Goal: Task Accomplishment & Management: Manage account settings

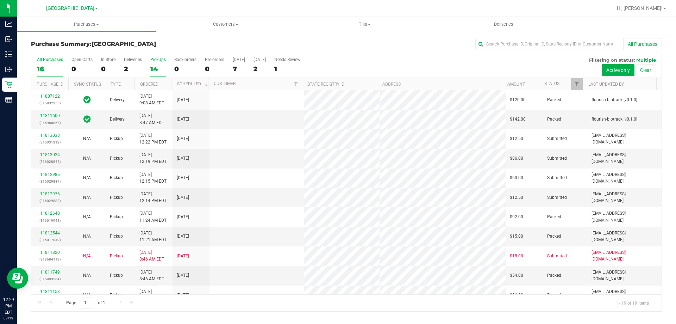
click at [154, 70] on div "14" at bounding box center [157, 69] width 15 height 8
click at [0, 0] on input "PickUps 14" at bounding box center [0, 0] width 0 height 0
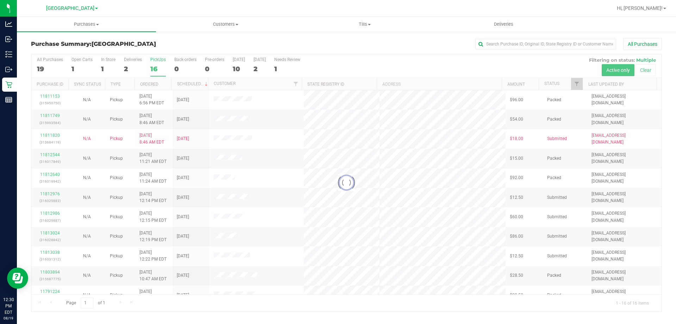
click at [295, 64] on div at bounding box center [346, 182] width 630 height 257
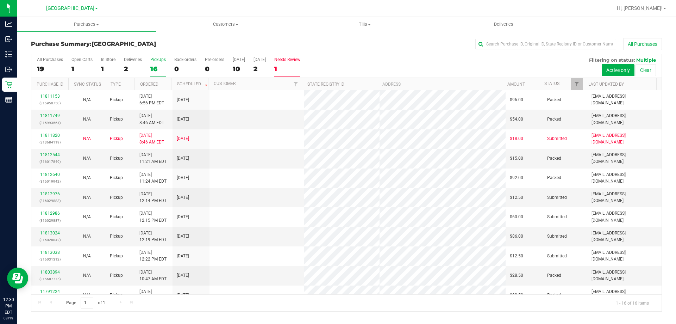
click at [293, 64] on label "Needs Review 1" at bounding box center [287, 66] width 26 height 19
click at [0, 0] on input "Needs Review 1" at bounding box center [0, 0] width 0 height 0
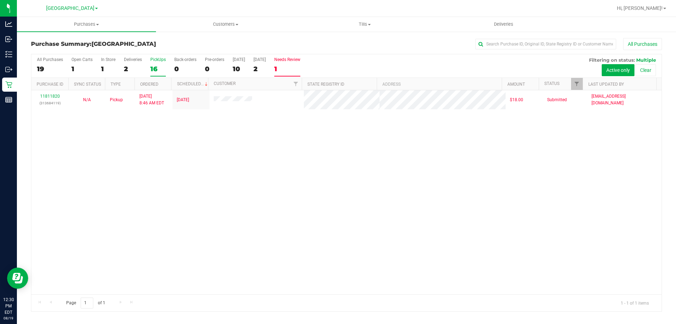
click at [164, 65] on div "16" at bounding box center [157, 69] width 15 height 8
click at [0, 0] on input "PickUps 16" at bounding box center [0, 0] width 0 height 0
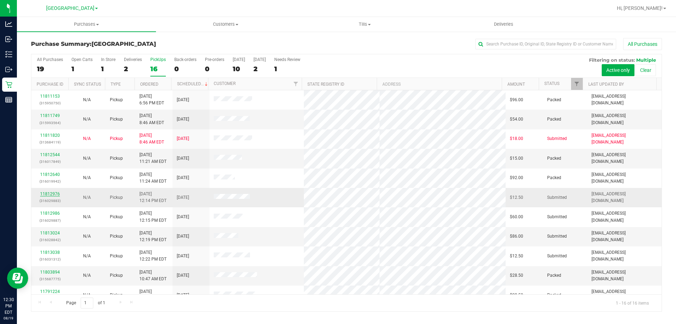
click at [56, 193] on link "11812976" at bounding box center [50, 193] width 20 height 5
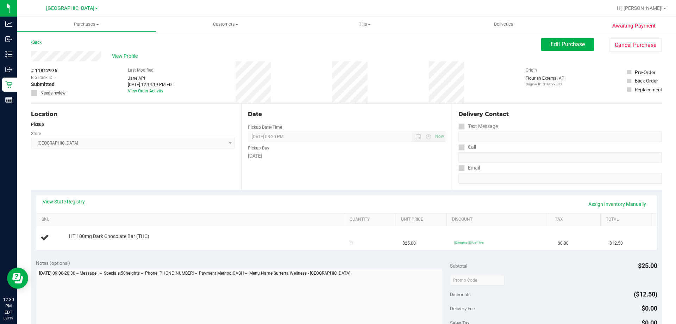
click at [76, 200] on link "View State Registry" at bounding box center [64, 201] width 42 height 7
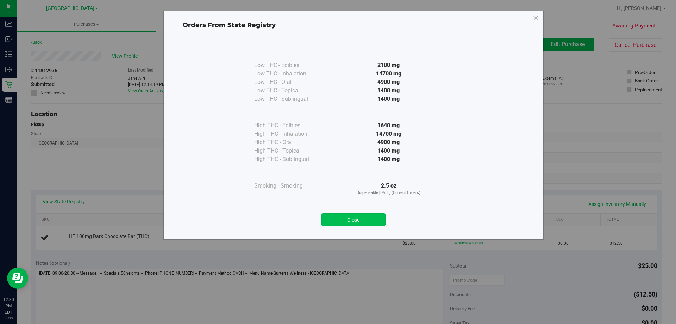
click at [354, 218] on button "Close" at bounding box center [353, 219] width 64 height 13
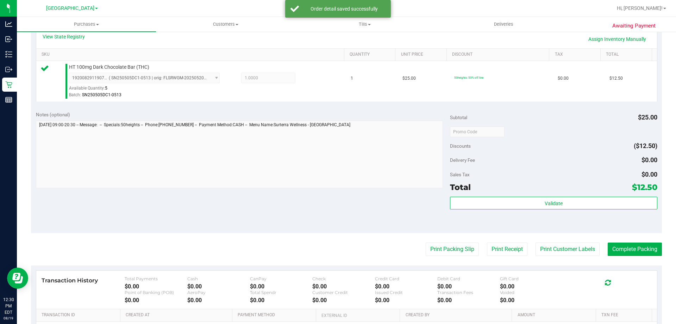
scroll to position [163, 0]
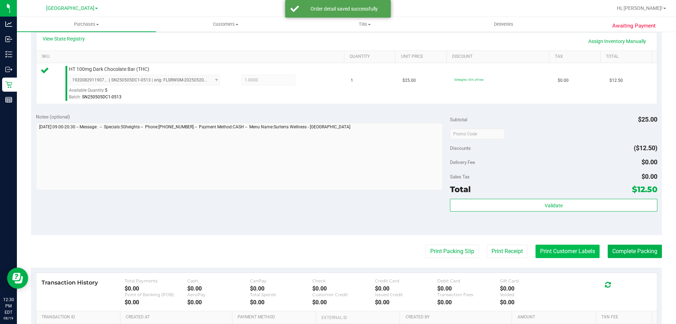
click at [557, 248] on button "Print Customer Labels" at bounding box center [568, 250] width 64 height 13
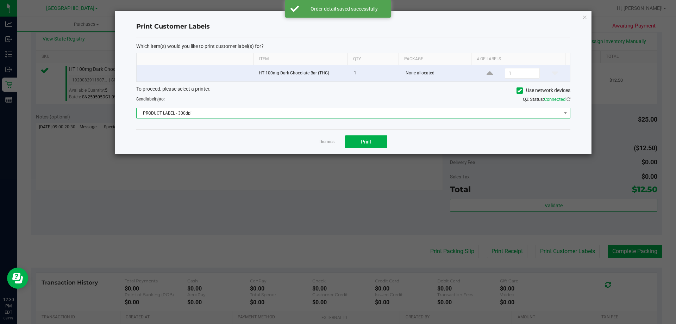
click at [337, 112] on span "PRODUCT LABEL - 300dpi" at bounding box center [349, 113] width 425 height 10
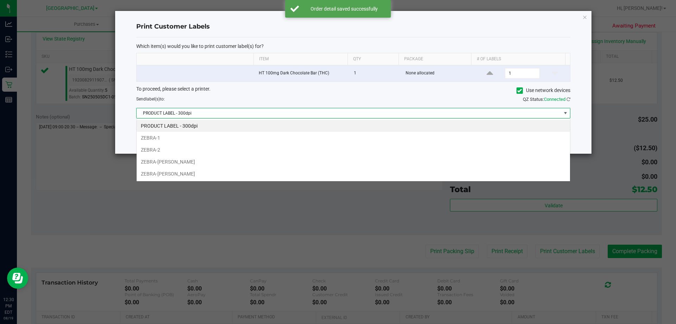
scroll to position [11, 434]
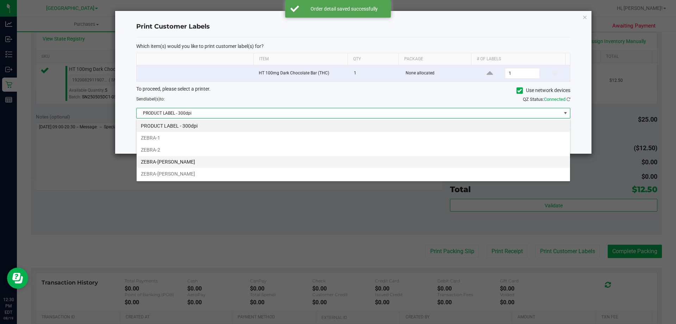
click at [217, 160] on li "ZEBRA-[PERSON_NAME]" at bounding box center [353, 162] width 433 height 12
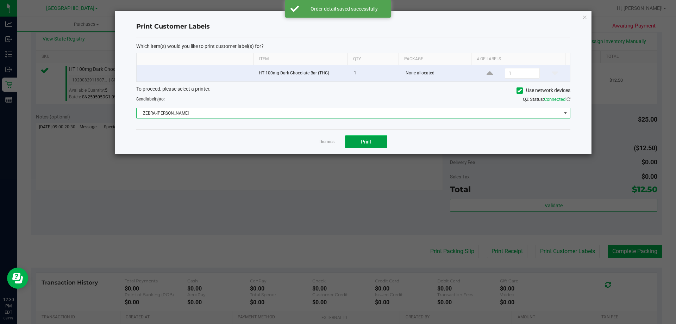
click at [376, 138] on button "Print" at bounding box center [366, 141] width 42 height 13
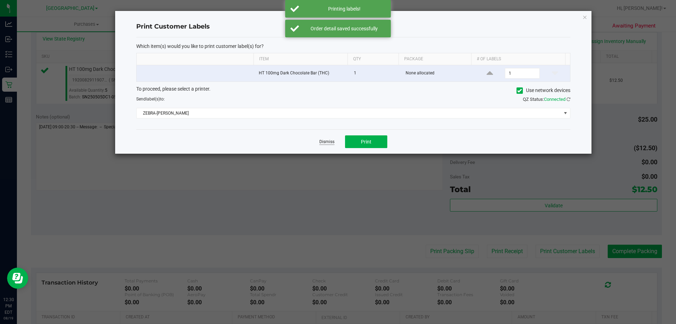
click at [326, 143] on link "Dismiss" at bounding box center [326, 142] width 15 height 6
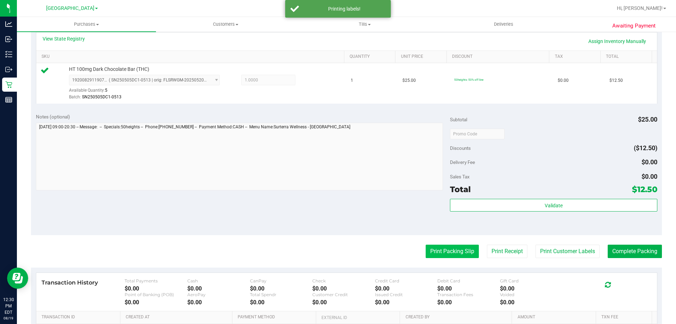
click at [429, 246] on button "Print Packing Slip" at bounding box center [452, 250] width 53 height 13
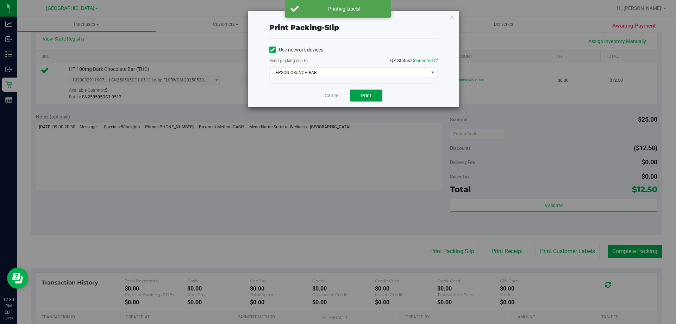
click at [365, 97] on span "Print" at bounding box center [366, 96] width 11 height 6
click at [337, 70] on span "EPSON-CRUNCH-BAR" at bounding box center [349, 73] width 159 height 10
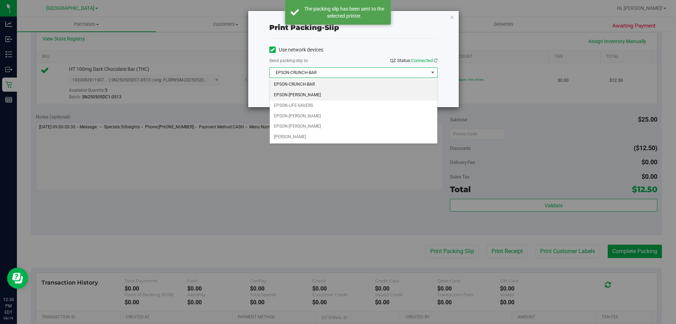
click at [320, 96] on li "EPSON-[PERSON_NAME]" at bounding box center [354, 95] width 168 height 11
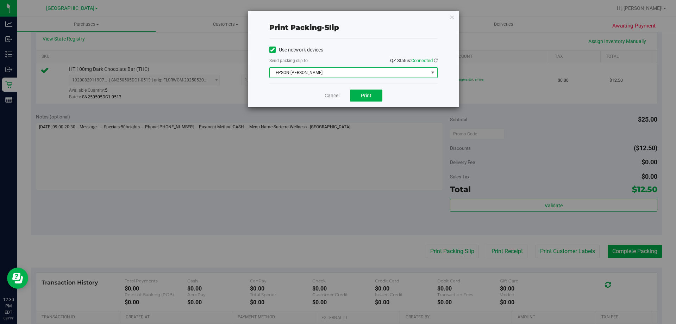
click at [335, 95] on link "Cancel" at bounding box center [332, 95] width 15 height 7
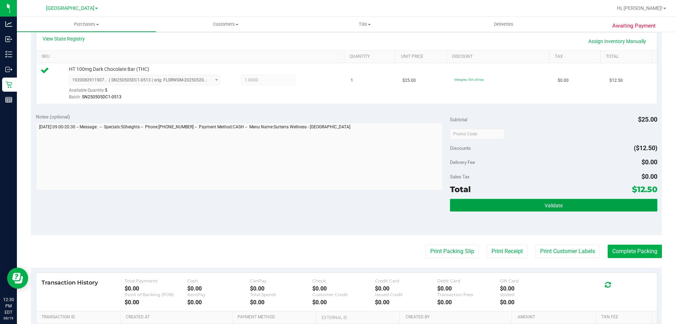
click at [506, 205] on button "Validate" at bounding box center [553, 205] width 207 height 13
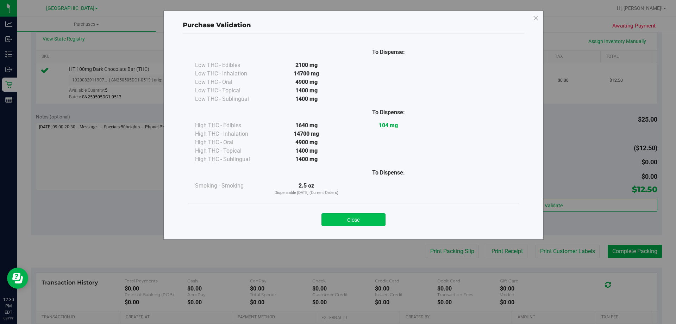
click at [361, 224] on button "Close" at bounding box center [353, 219] width 64 height 13
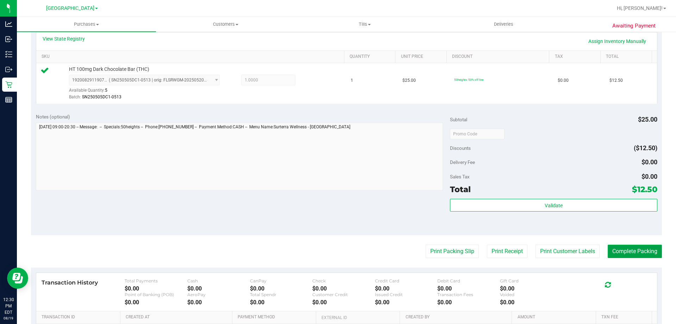
click at [634, 252] on button "Complete Packing" at bounding box center [635, 250] width 54 height 13
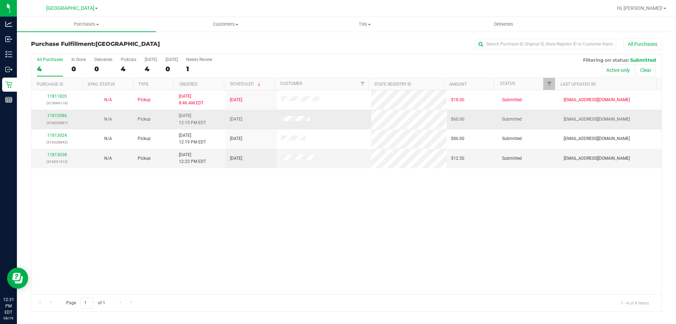
click at [54, 113] on div "11812986 (316029887)" at bounding box center [57, 118] width 43 height 13
click at [54, 114] on link "11812986" at bounding box center [57, 115] width 20 height 5
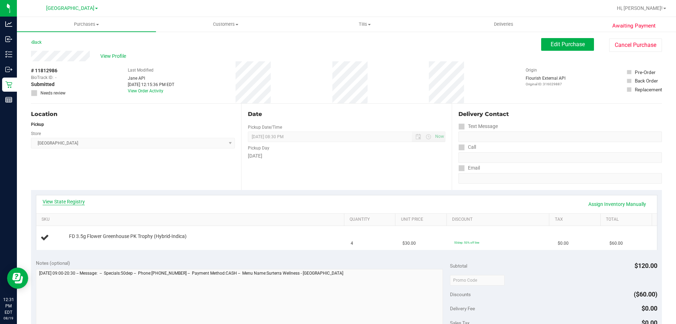
click at [74, 199] on link "View State Registry" at bounding box center [64, 201] width 42 height 7
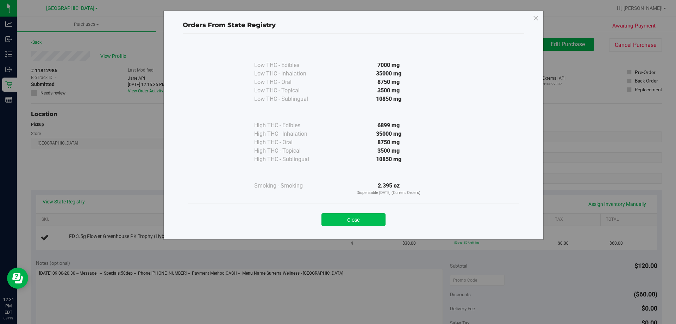
click at [350, 223] on button "Close" at bounding box center [353, 219] width 64 height 13
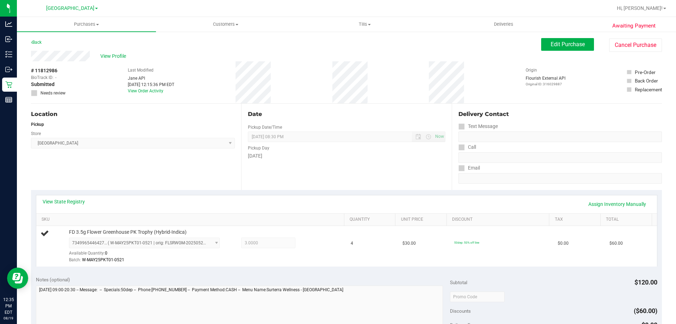
click at [256, 176] on div "Date Pickup Date/Time [DATE] Now [DATE] 08:30 PM Now Pickup Day [DATE]" at bounding box center [346, 147] width 210 height 86
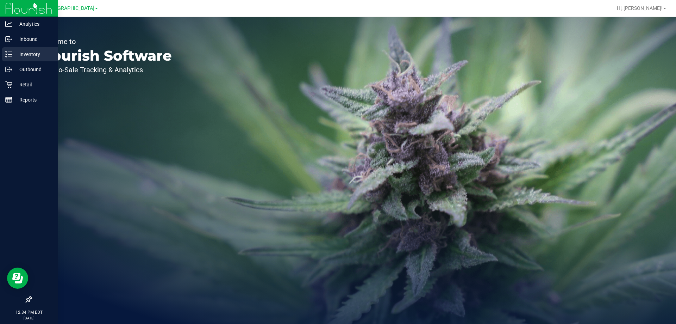
click at [30, 52] on p "Inventory" at bounding box center [33, 54] width 42 height 8
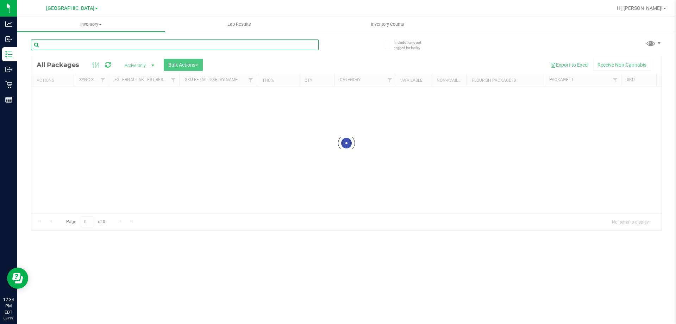
click at [74, 44] on div "Inventory All packages All inventory Waste log Create inventory Lab Results Inv…" at bounding box center [346, 170] width 659 height 307
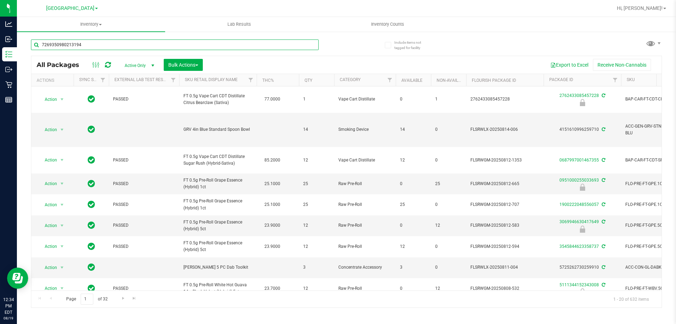
type input "7269350980213194"
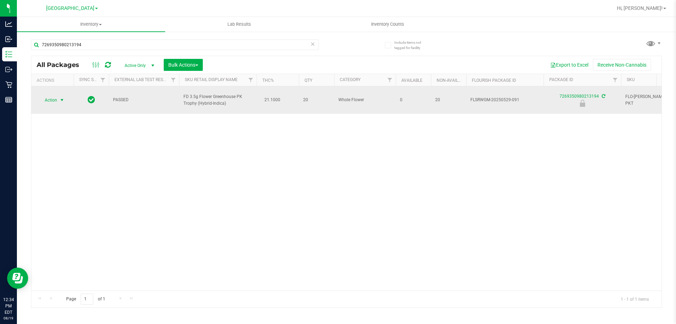
click at [52, 95] on span "Action" at bounding box center [47, 100] width 19 height 10
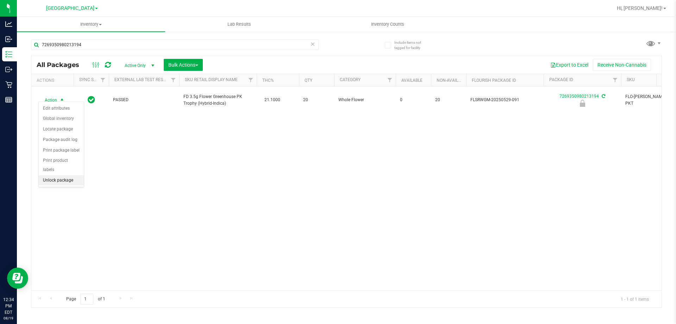
click at [74, 175] on li "Unlock package" at bounding box center [61, 180] width 45 height 11
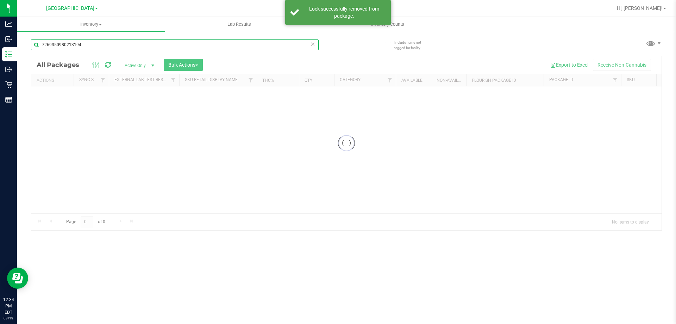
click at [108, 45] on div "Inventory All packages All inventory Waste log Create inventory Lab Results Inv…" at bounding box center [346, 170] width 659 height 307
click at [108, 45] on input "7269350980213194" at bounding box center [175, 44] width 288 height 11
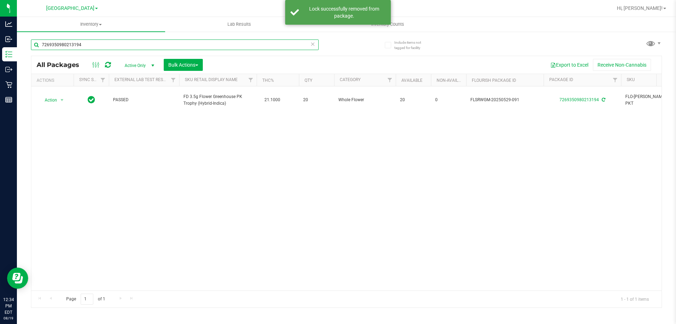
click at [108, 45] on input "7269350980213194" at bounding box center [175, 44] width 288 height 11
type input "5005648943441311"
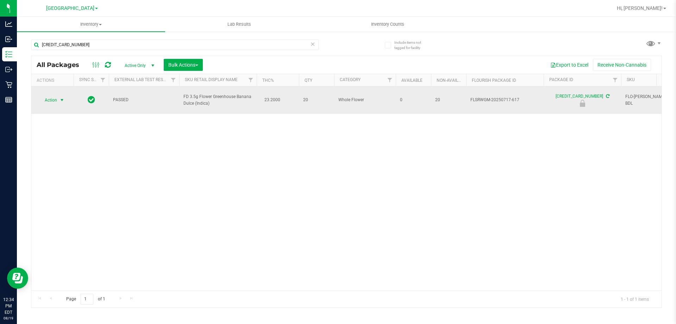
click at [57, 96] on span "Action" at bounding box center [52, 100] width 28 height 10
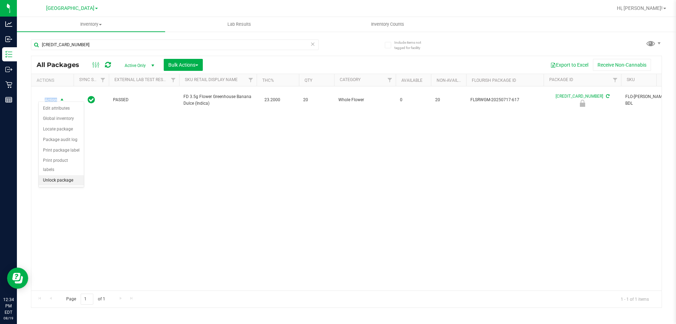
click at [57, 175] on li "Unlock package" at bounding box center [61, 180] width 45 height 11
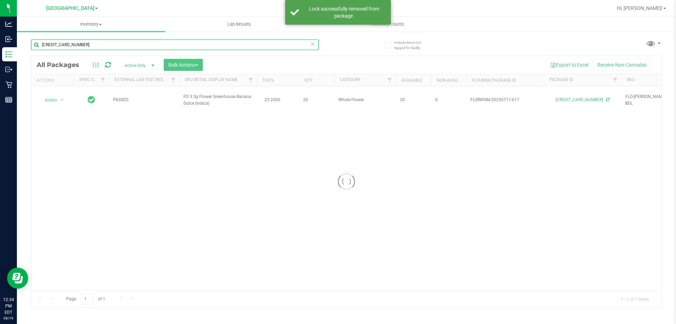
click at [102, 48] on input "5005648943441311" at bounding box center [175, 44] width 288 height 11
type input "4023220121330045"
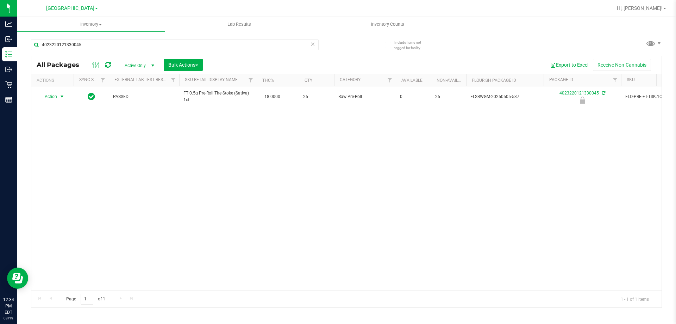
drag, startPoint x: 62, startPoint y: 95, endPoint x: 69, endPoint y: 150, distance: 55.1
click at [61, 95] on span "select" at bounding box center [62, 97] width 6 height 6
click at [69, 175] on li "Unlock package" at bounding box center [61, 180] width 45 height 11
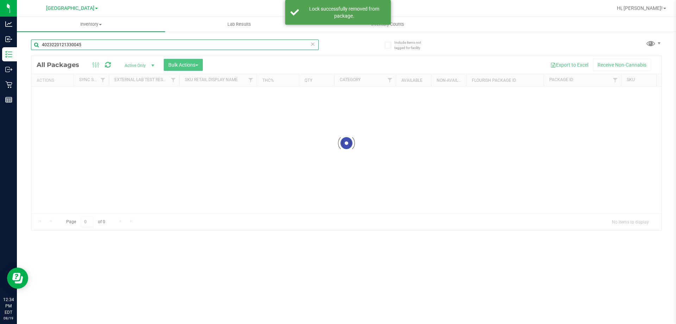
click at [112, 45] on div "Inventory All packages All inventory Waste log Create inventory Lab Results Inv…" at bounding box center [346, 170] width 659 height 307
click at [111, 45] on input "4023220121330045" at bounding box center [175, 44] width 288 height 11
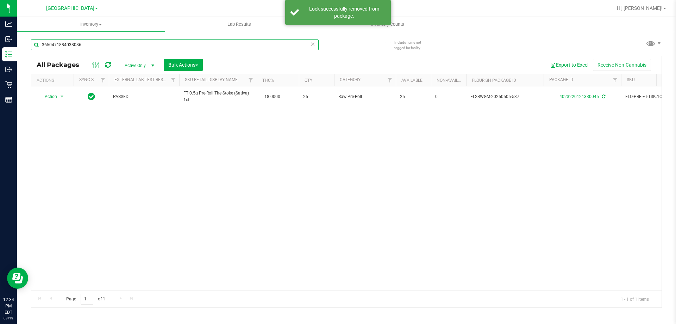
type input "3650471884038086"
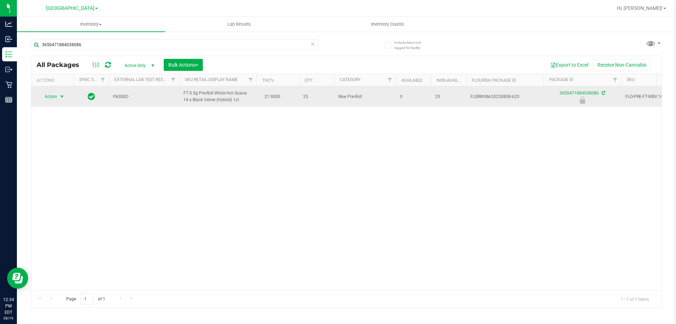
click at [56, 96] on span "Action" at bounding box center [47, 97] width 19 height 10
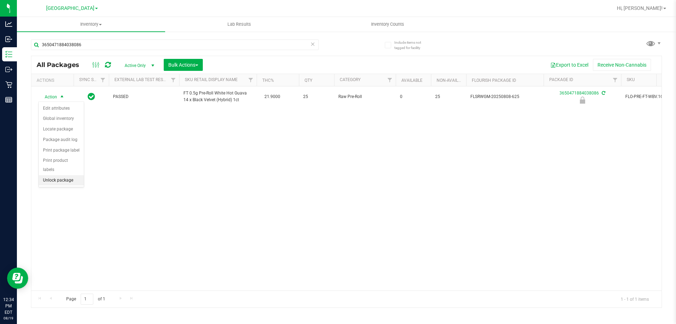
click at [52, 175] on li "Unlock package" at bounding box center [61, 180] width 45 height 11
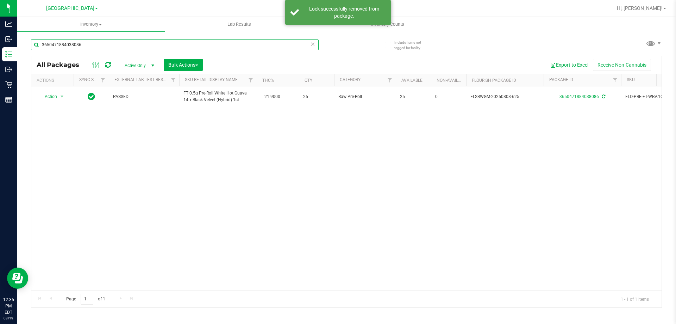
click at [115, 44] on input "3650471884038086" at bounding box center [175, 44] width 288 height 11
type input "7993976374861082"
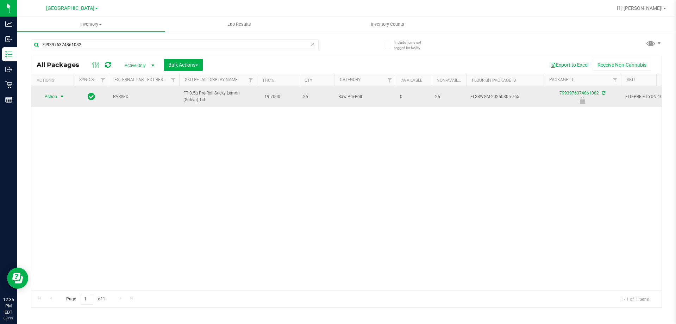
click at [56, 98] on span "Action" at bounding box center [47, 97] width 19 height 10
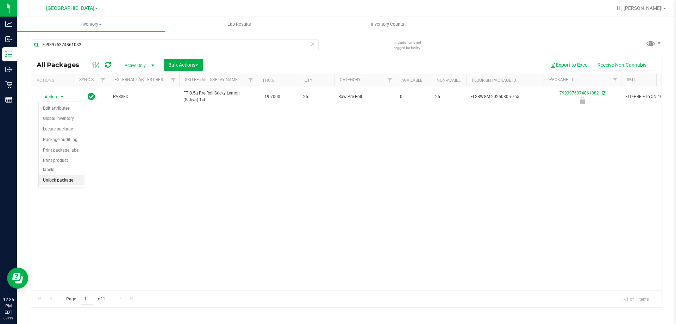
click at [62, 175] on li "Unlock package" at bounding box center [61, 180] width 45 height 11
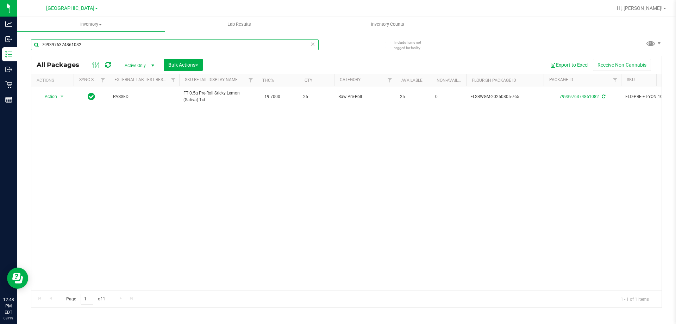
click at [110, 46] on input "7993976374861082" at bounding box center [175, 44] width 288 height 11
type input "7"
type input "1270004172845773"
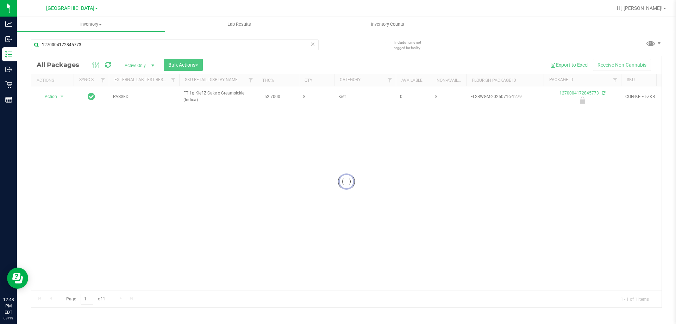
click at [54, 96] on div at bounding box center [346, 181] width 630 height 251
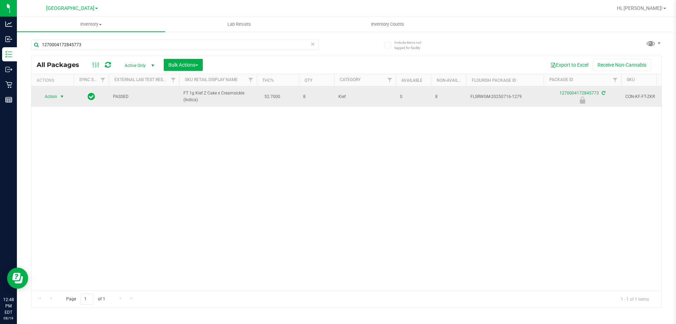
click at [60, 96] on span "select" at bounding box center [62, 97] width 6 height 6
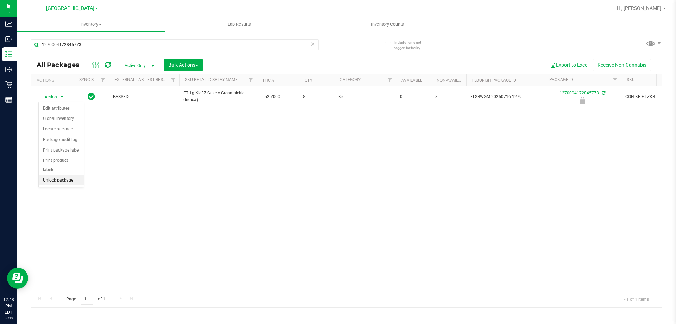
click at [67, 175] on li "Unlock package" at bounding box center [61, 180] width 45 height 11
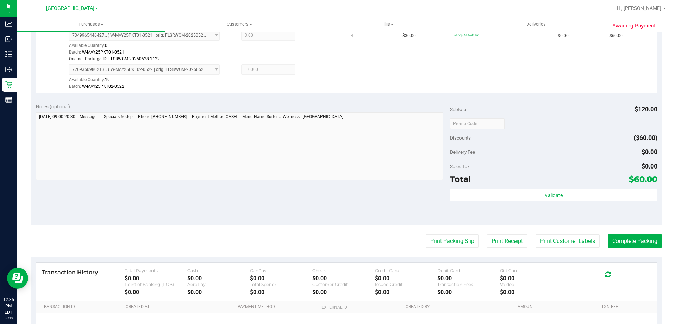
scroll to position [211, 0]
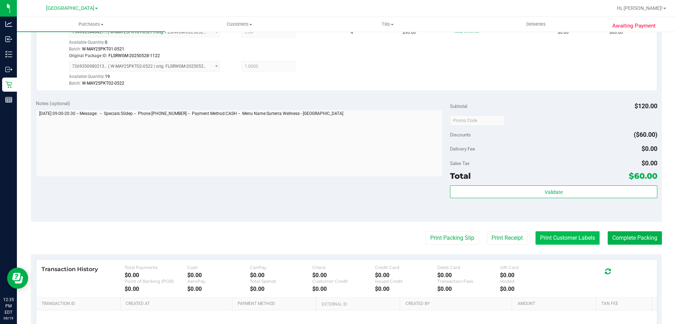
click at [549, 232] on button "Print Customer Labels" at bounding box center [568, 237] width 64 height 13
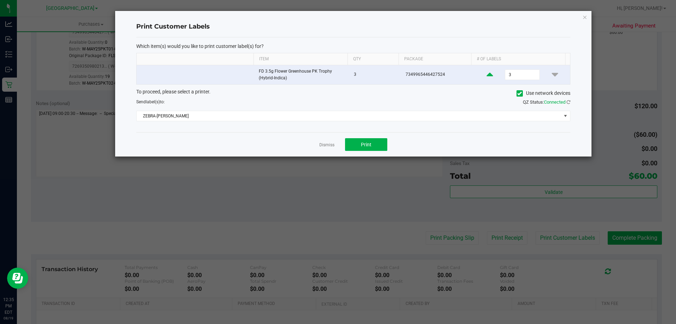
click at [487, 78] on icon at bounding box center [490, 74] width 6 height 9
type input "4"
click at [358, 145] on button "Print" at bounding box center [366, 144] width 42 height 13
click at [323, 143] on link "Dismiss" at bounding box center [326, 145] width 15 height 6
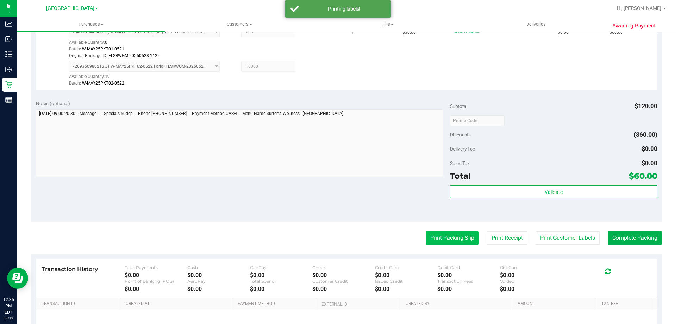
click at [435, 235] on button "Print Packing Slip" at bounding box center [452, 237] width 53 height 13
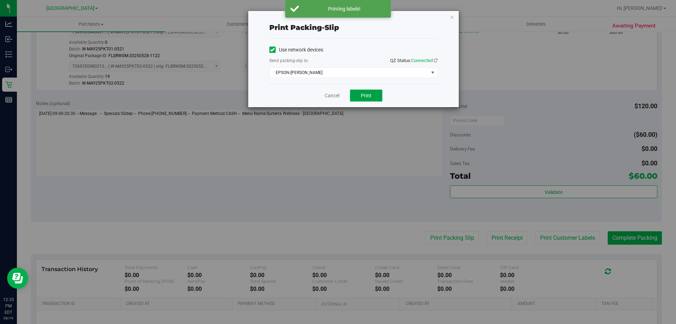
click at [373, 91] on button "Print" at bounding box center [366, 95] width 32 height 12
click at [334, 98] on link "Cancel" at bounding box center [332, 95] width 15 height 7
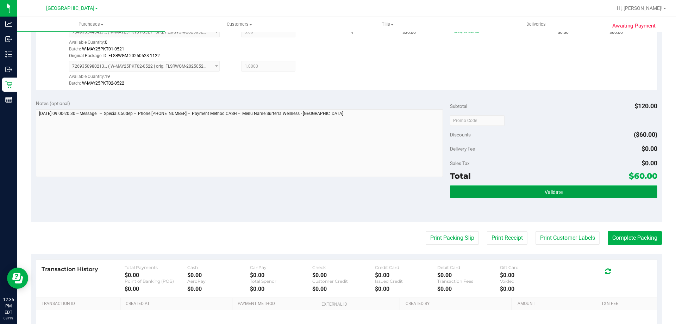
click at [496, 195] on button "Validate" at bounding box center [553, 191] width 207 height 13
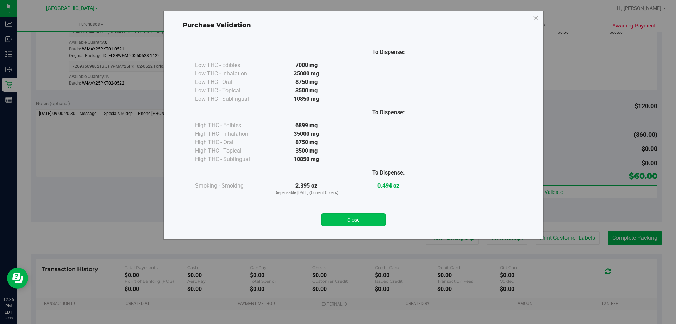
click at [351, 220] on button "Close" at bounding box center [353, 219] width 64 height 13
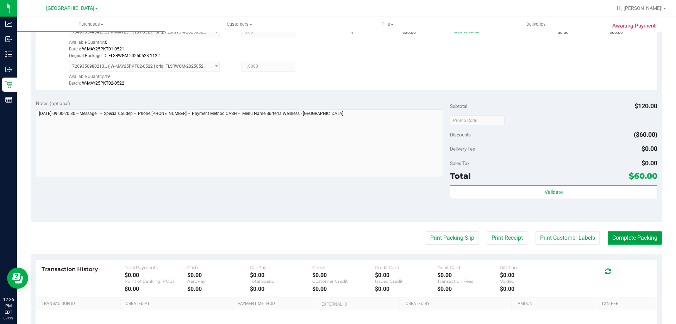
click at [633, 242] on button "Complete Packing" at bounding box center [635, 237] width 54 height 13
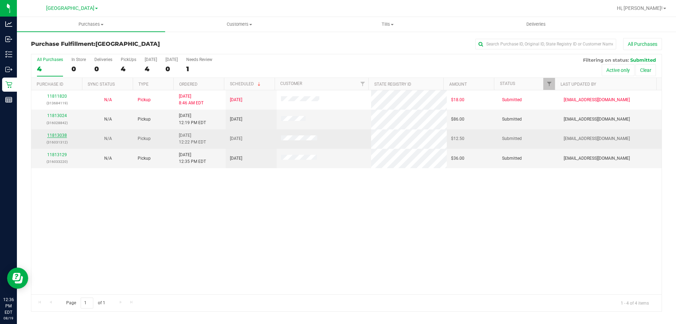
click at [53, 136] on link "11813038" at bounding box center [57, 135] width 20 height 5
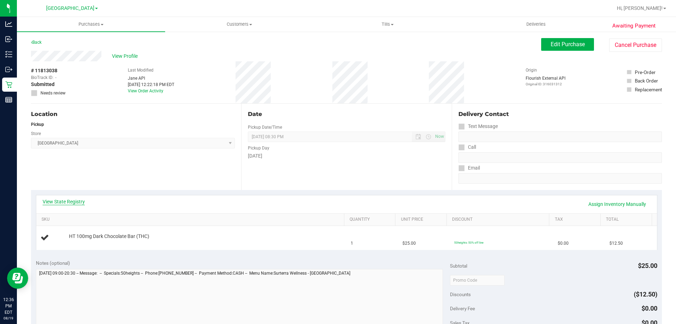
click at [79, 201] on link "View State Registry" at bounding box center [64, 201] width 42 height 7
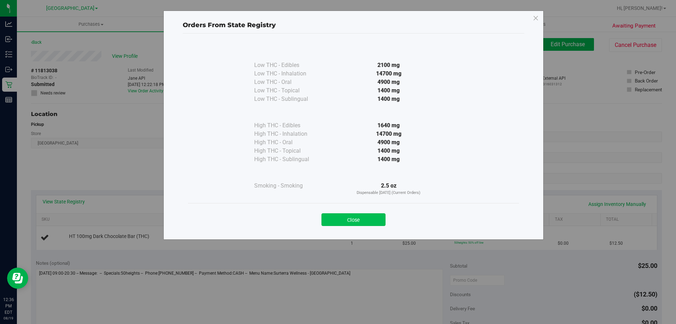
click at [358, 220] on button "Close" at bounding box center [353, 219] width 64 height 13
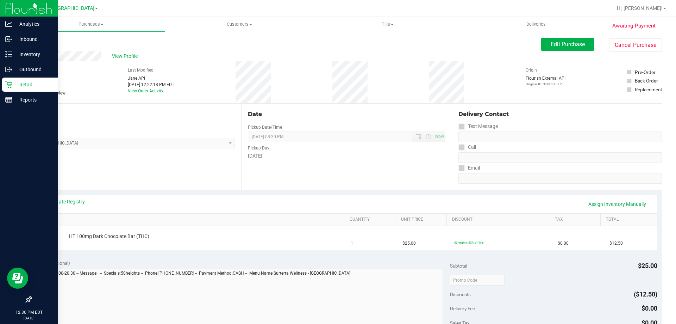
click at [14, 89] on div "Retail" at bounding box center [30, 84] width 56 height 14
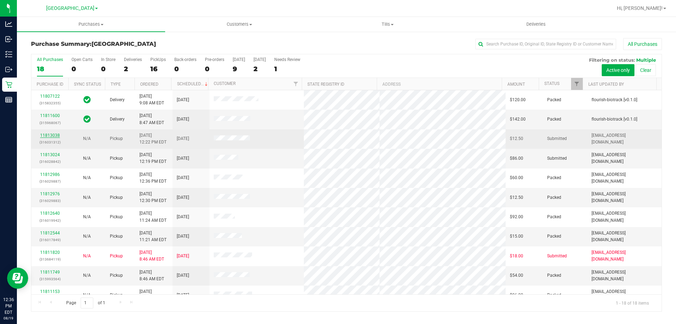
click at [56, 136] on link "11813038" at bounding box center [50, 135] width 20 height 5
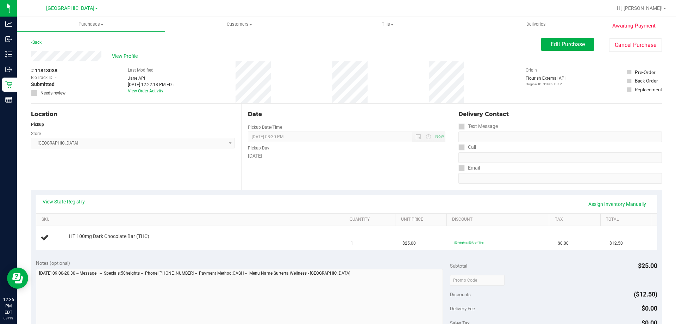
click at [606, 36] on div "Awaiting Payment Back Edit Purchase Cancel Purchase View Profile # 11813038 Bio…" at bounding box center [346, 295] width 659 height 528
click at [609, 40] on button "Cancel Purchase" at bounding box center [635, 44] width 53 height 13
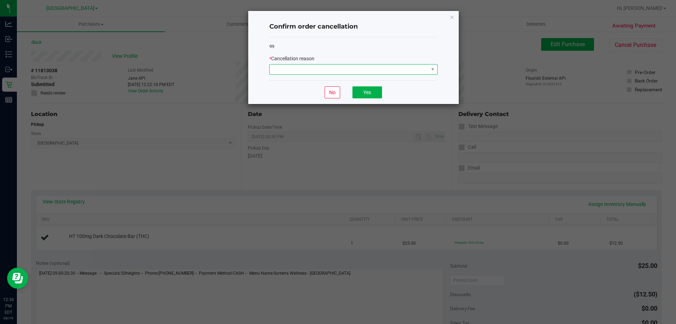
click at [323, 68] on span at bounding box center [349, 69] width 159 height 10
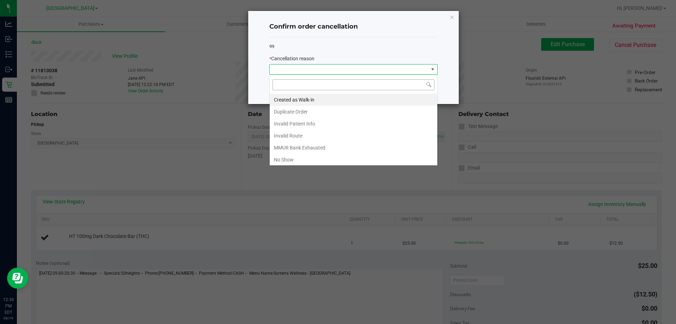
scroll to position [11, 168]
click at [309, 111] on li "Duplicate Order" at bounding box center [354, 112] width 168 height 12
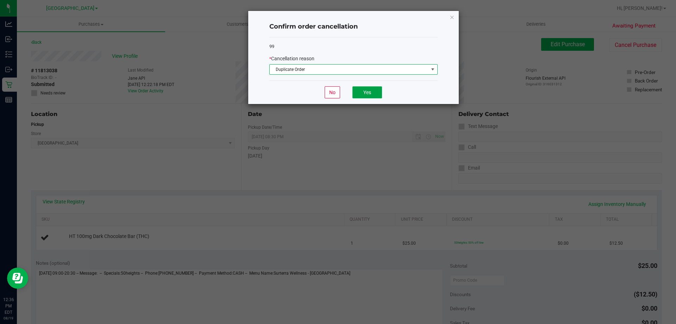
click at [370, 90] on button "Yes" at bounding box center [367, 92] width 30 height 12
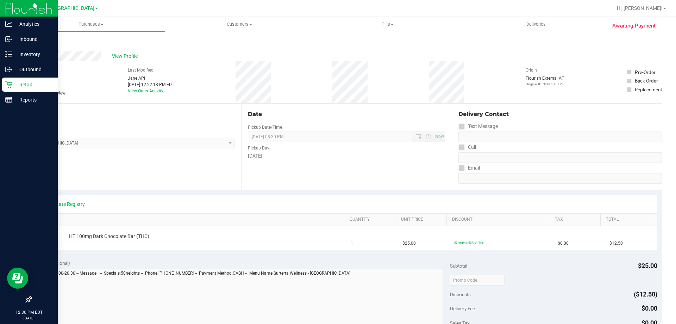
click at [12, 80] on div "Retail" at bounding box center [30, 84] width 56 height 14
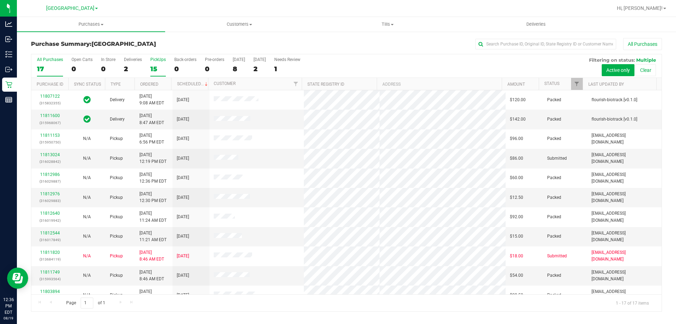
click at [151, 71] on div "15" at bounding box center [157, 69] width 15 height 8
click at [0, 0] on input "PickUps 15" at bounding box center [0, 0] width 0 height 0
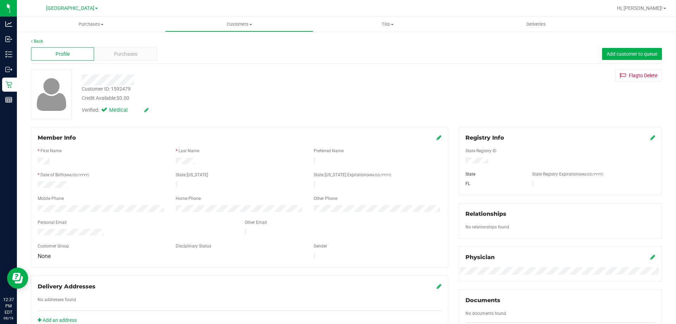
click at [437, 138] on icon at bounding box center [439, 137] width 5 height 6
click at [435, 137] on icon at bounding box center [438, 138] width 6 height 6
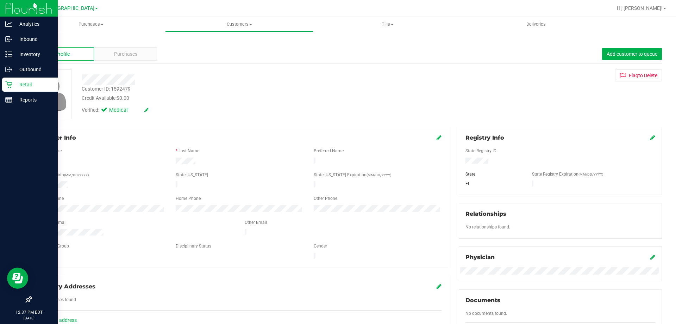
click at [16, 86] on p "Retail" at bounding box center [33, 84] width 42 height 8
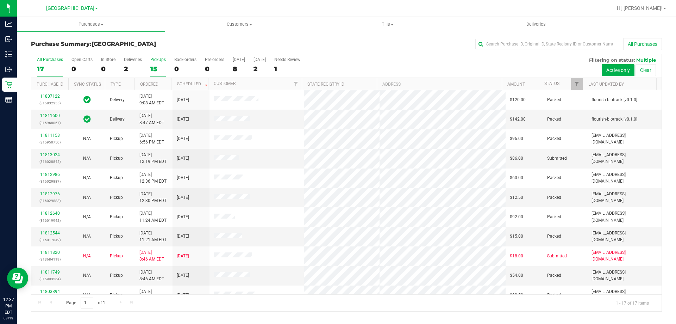
click at [155, 67] on div "15" at bounding box center [157, 69] width 15 height 8
click at [0, 0] on input "PickUps 15" at bounding box center [0, 0] width 0 height 0
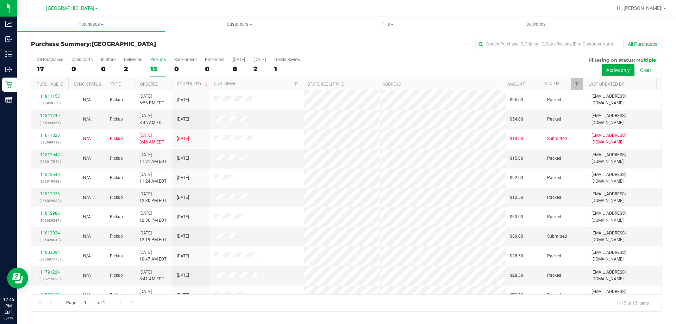
click at [158, 71] on div "15" at bounding box center [157, 69] width 15 height 8
click at [0, 0] on input "PickUps 15" at bounding box center [0, 0] width 0 height 0
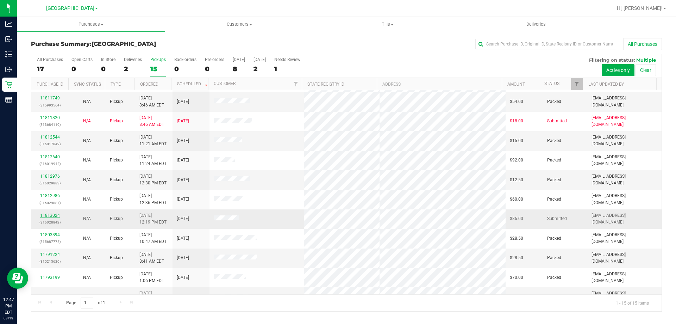
click at [52, 213] on link "11813024" at bounding box center [50, 215] width 20 height 5
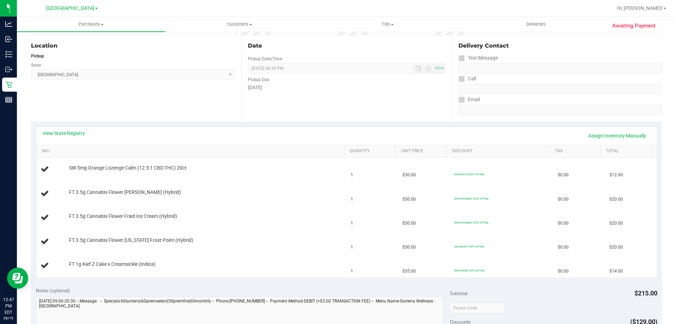
scroll to position [86, 0]
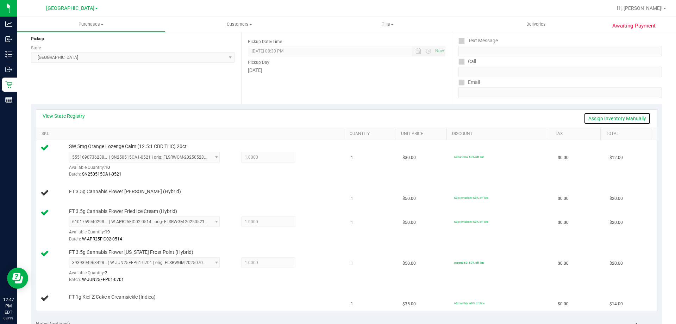
click at [612, 117] on link "Assign Inventory Manually" at bounding box center [617, 118] width 67 height 12
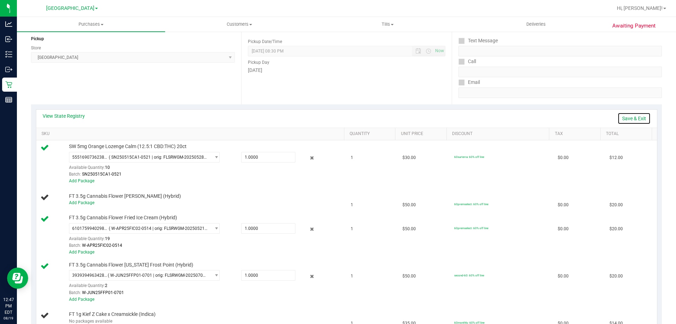
click at [623, 115] on link "Save & Exit" at bounding box center [634, 118] width 33 height 12
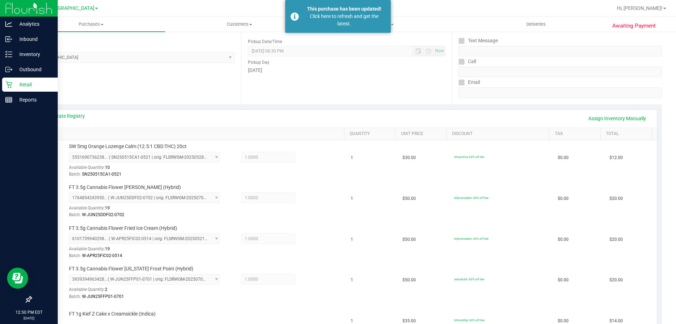
click at [14, 84] on p "Retail" at bounding box center [33, 84] width 42 height 8
